Goal: Book appointment/travel/reservation

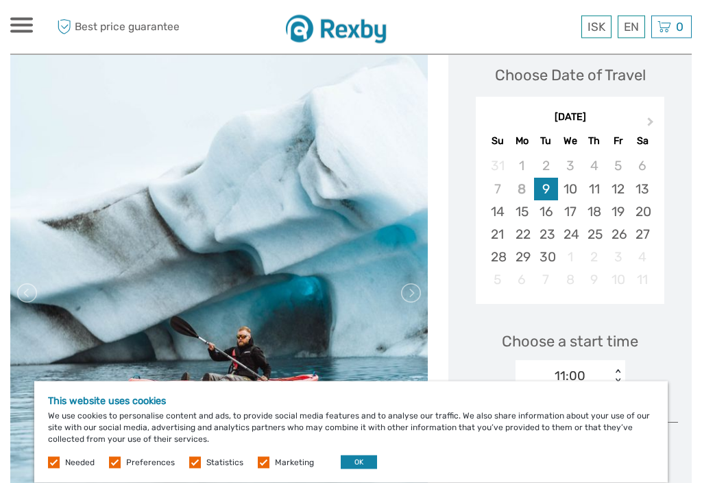
scroll to position [198, 0]
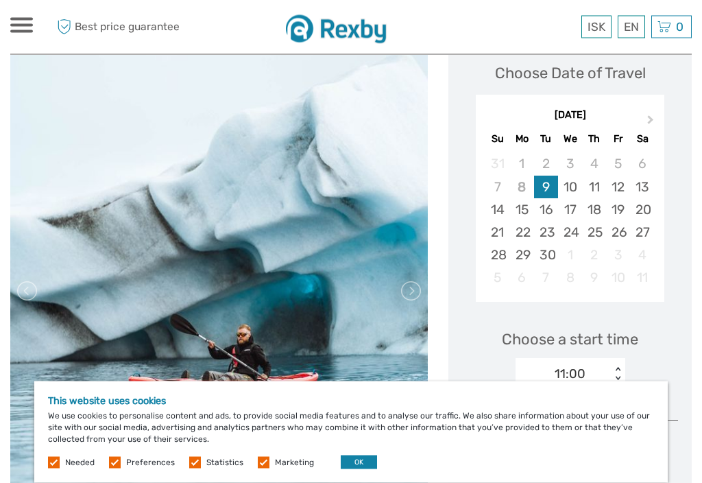
click at [648, 123] on button "Next Month" at bounding box center [652, 123] width 22 height 22
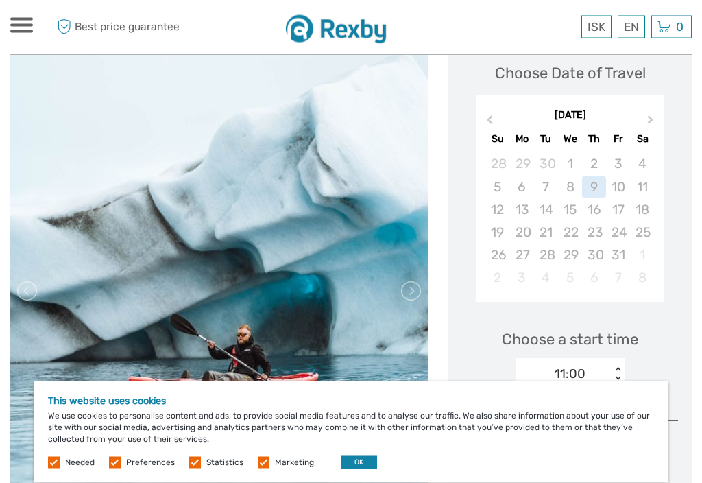
scroll to position [198, 0]
click at [651, 121] on span "Next Month" at bounding box center [651, 122] width 0 height 20
click at [642, 119] on button "Next Month" at bounding box center [652, 123] width 22 height 22
click at [651, 119] on span "Next Month" at bounding box center [651, 122] width 0 height 20
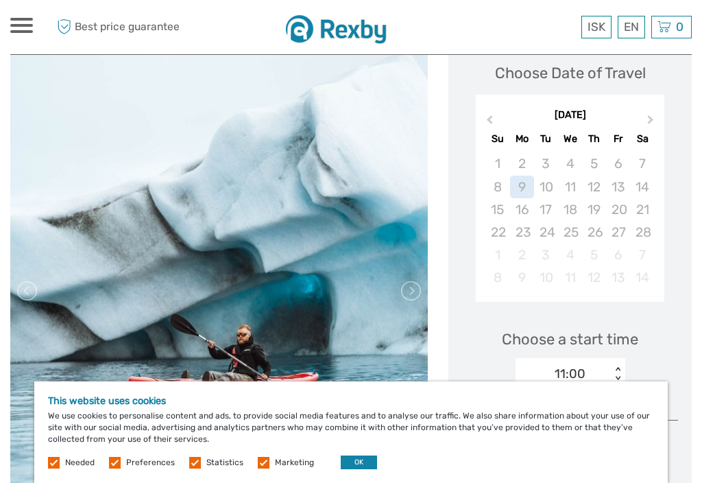
click at [647, 117] on button "Next Month" at bounding box center [652, 123] width 22 height 22
click at [651, 119] on span "Next Month" at bounding box center [651, 122] width 0 height 20
click at [647, 116] on button "Next Month" at bounding box center [652, 123] width 22 height 22
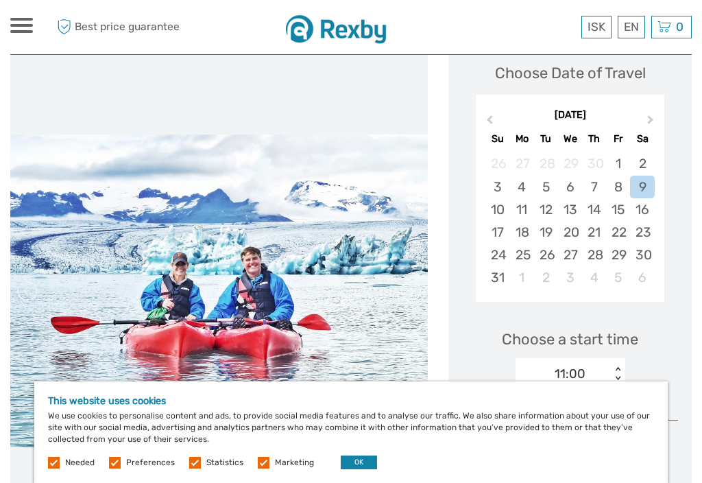
click at [652, 123] on button "Next Month" at bounding box center [652, 123] width 22 height 22
click at [651, 117] on button "Next Month" at bounding box center [652, 123] width 22 height 22
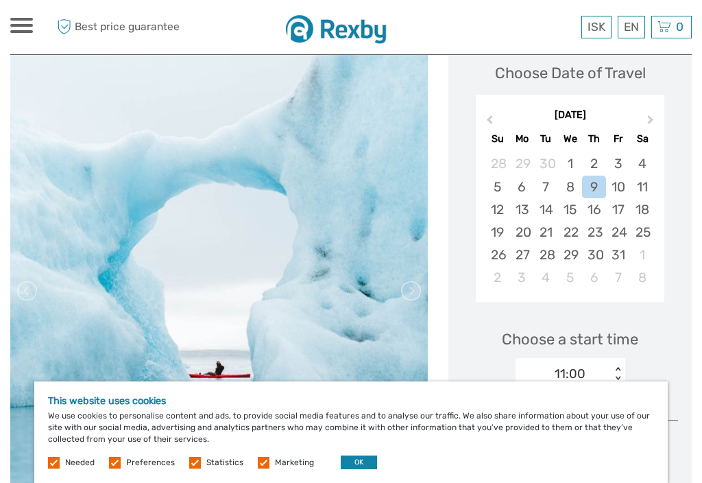
click at [623, 235] on div "24" at bounding box center [618, 232] width 24 height 23
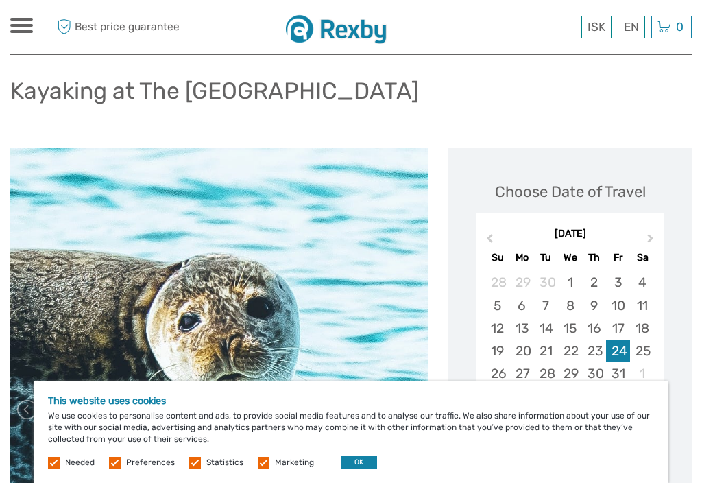
scroll to position [0, 0]
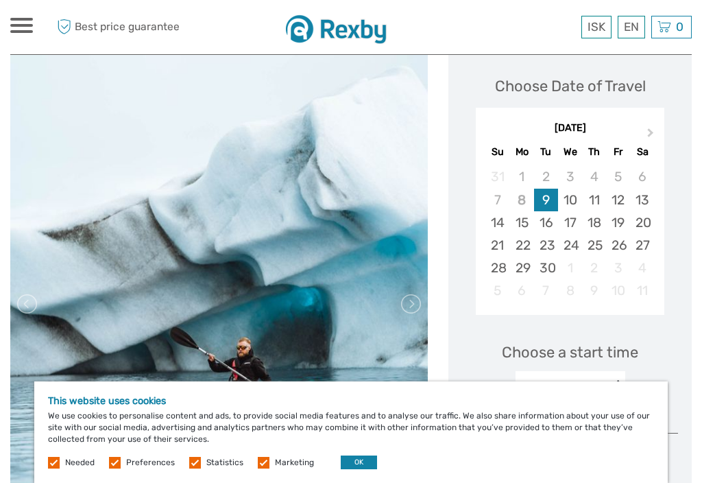
click at [645, 130] on button "Next Month" at bounding box center [652, 136] width 22 height 22
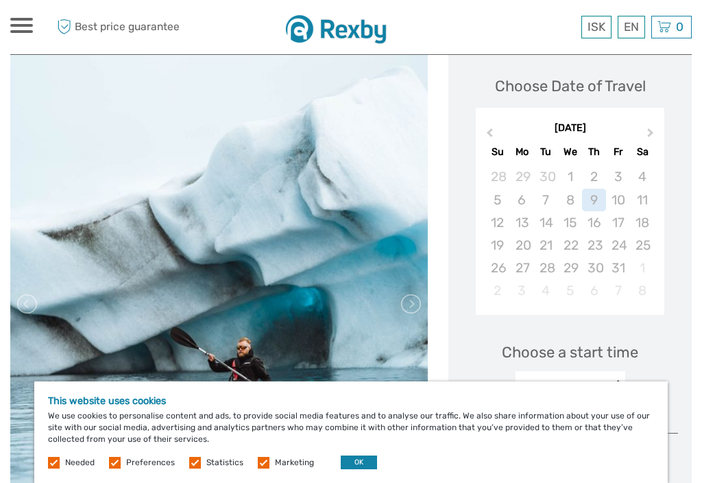
click at [651, 131] on span "Next Month" at bounding box center [651, 136] width 0 height 20
click at [653, 134] on button "Next Month" at bounding box center [652, 136] width 22 height 22
click at [651, 133] on span "Next Month" at bounding box center [651, 136] width 0 height 20
click at [651, 132] on span "Next Month" at bounding box center [651, 136] width 0 height 20
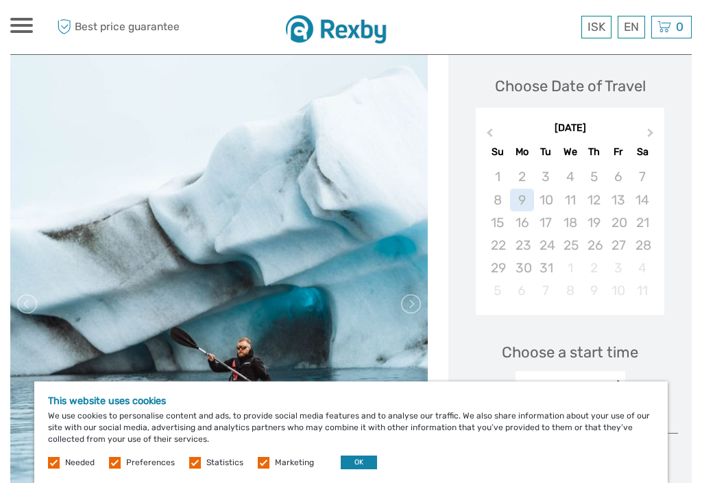
click at [643, 134] on button "Next Month" at bounding box center [652, 136] width 22 height 22
click at [651, 133] on span "Next Month" at bounding box center [651, 136] width 0 height 20
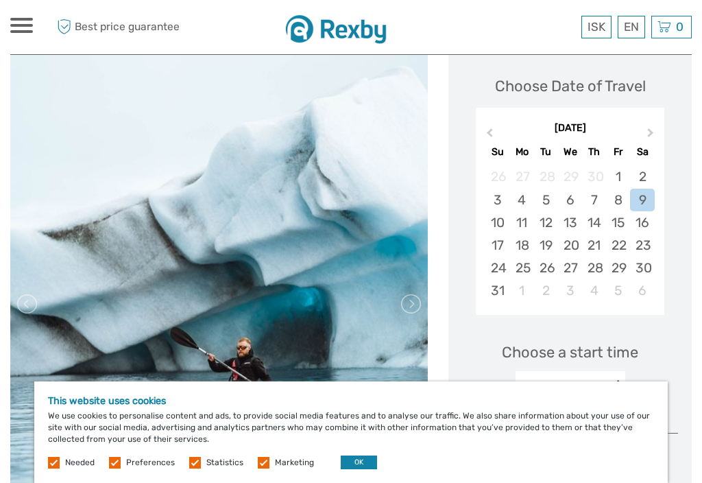
click at [651, 132] on span "Next Month" at bounding box center [651, 136] width 0 height 20
click at [651, 134] on span "Next Month" at bounding box center [651, 136] width 0 height 20
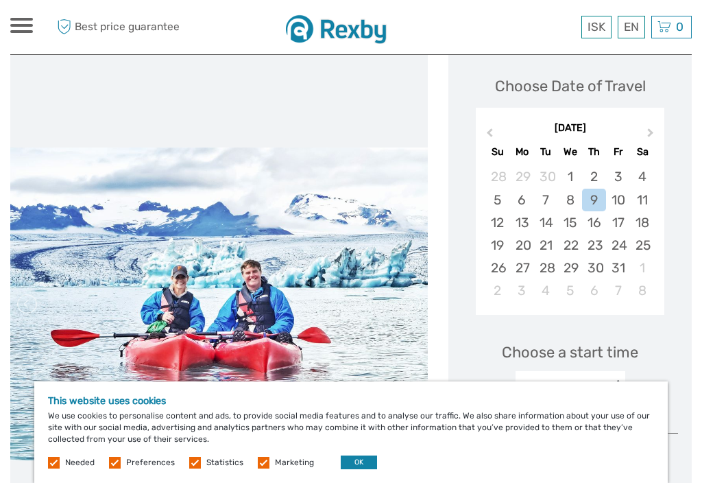
click at [625, 244] on div "24" at bounding box center [618, 245] width 24 height 23
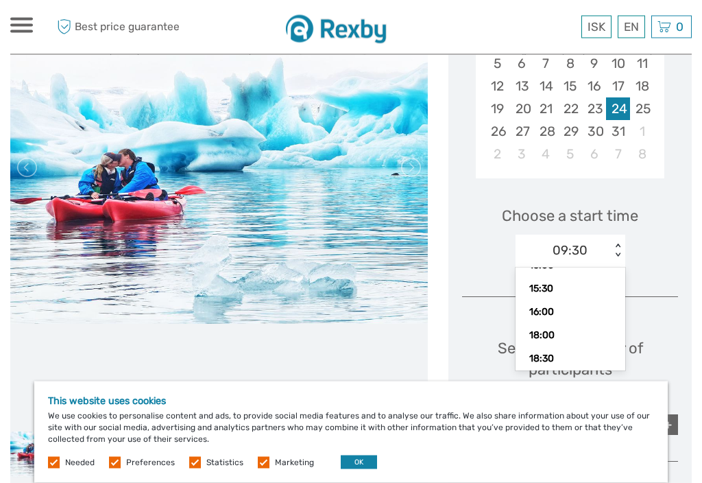
scroll to position [322, 0]
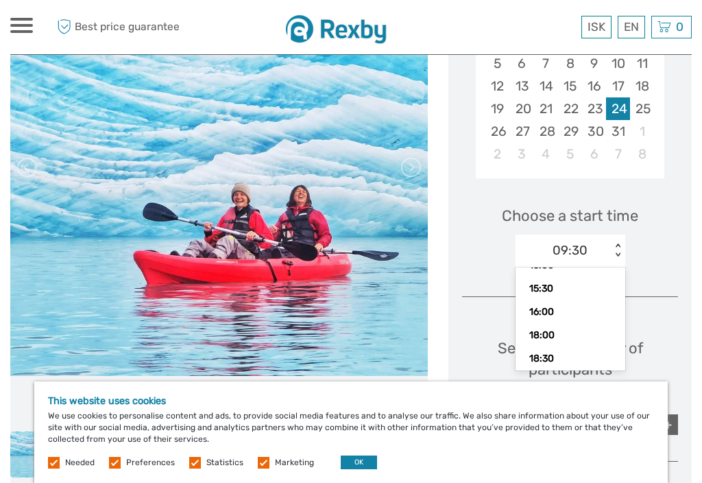
click at [652, 279] on div "Choose Date of Travel [DATE] Previous Month Next Month [DATE] Su Mo Tu We Th Fr…" at bounding box center [571, 259] width 244 height 706
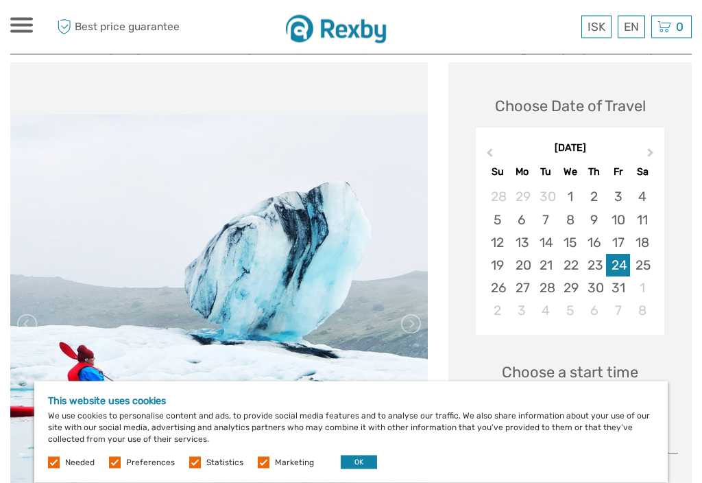
scroll to position [81, 0]
